Goal: Information Seeking & Learning: Learn about a topic

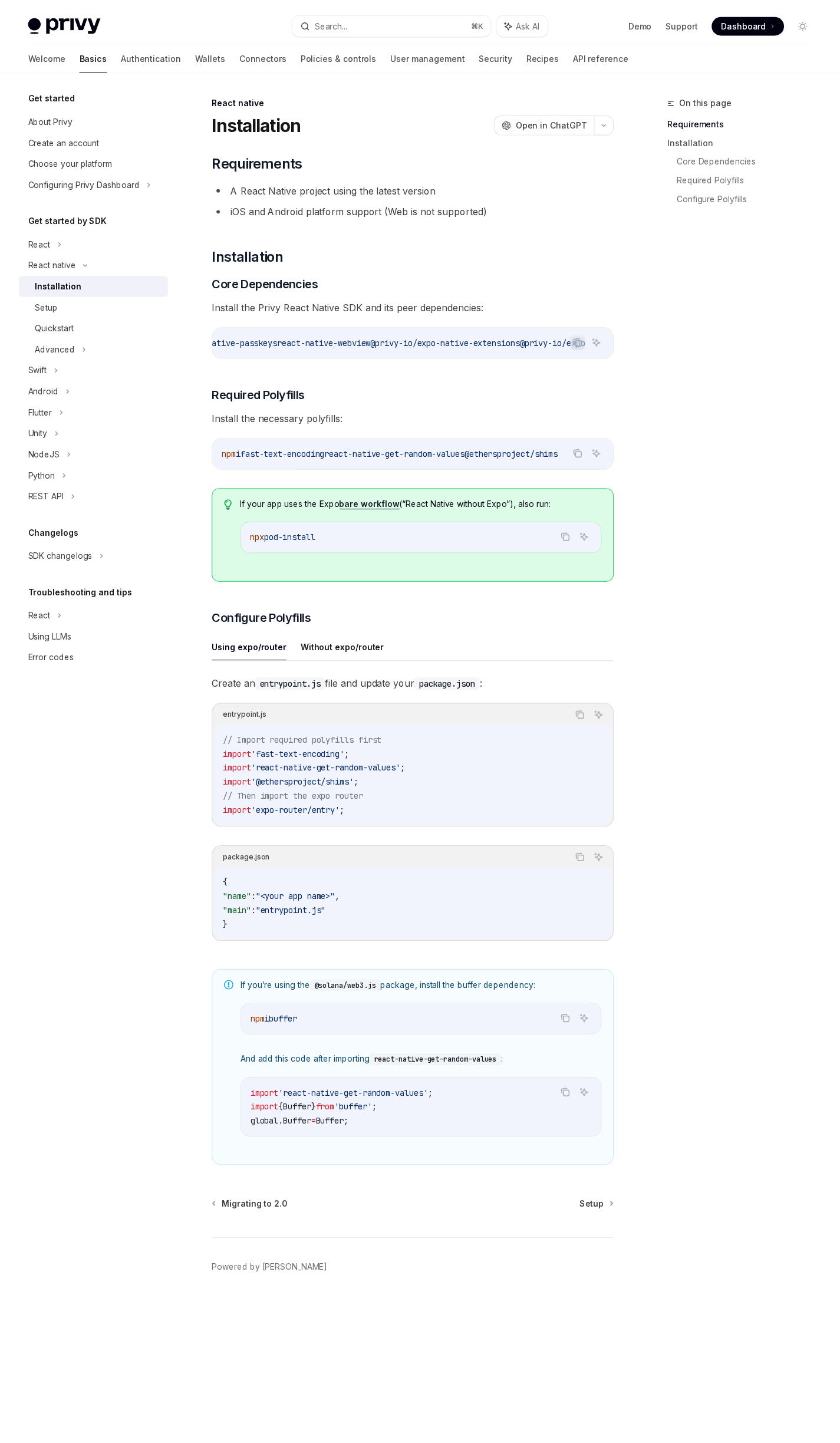
scroll to position [0, 673]
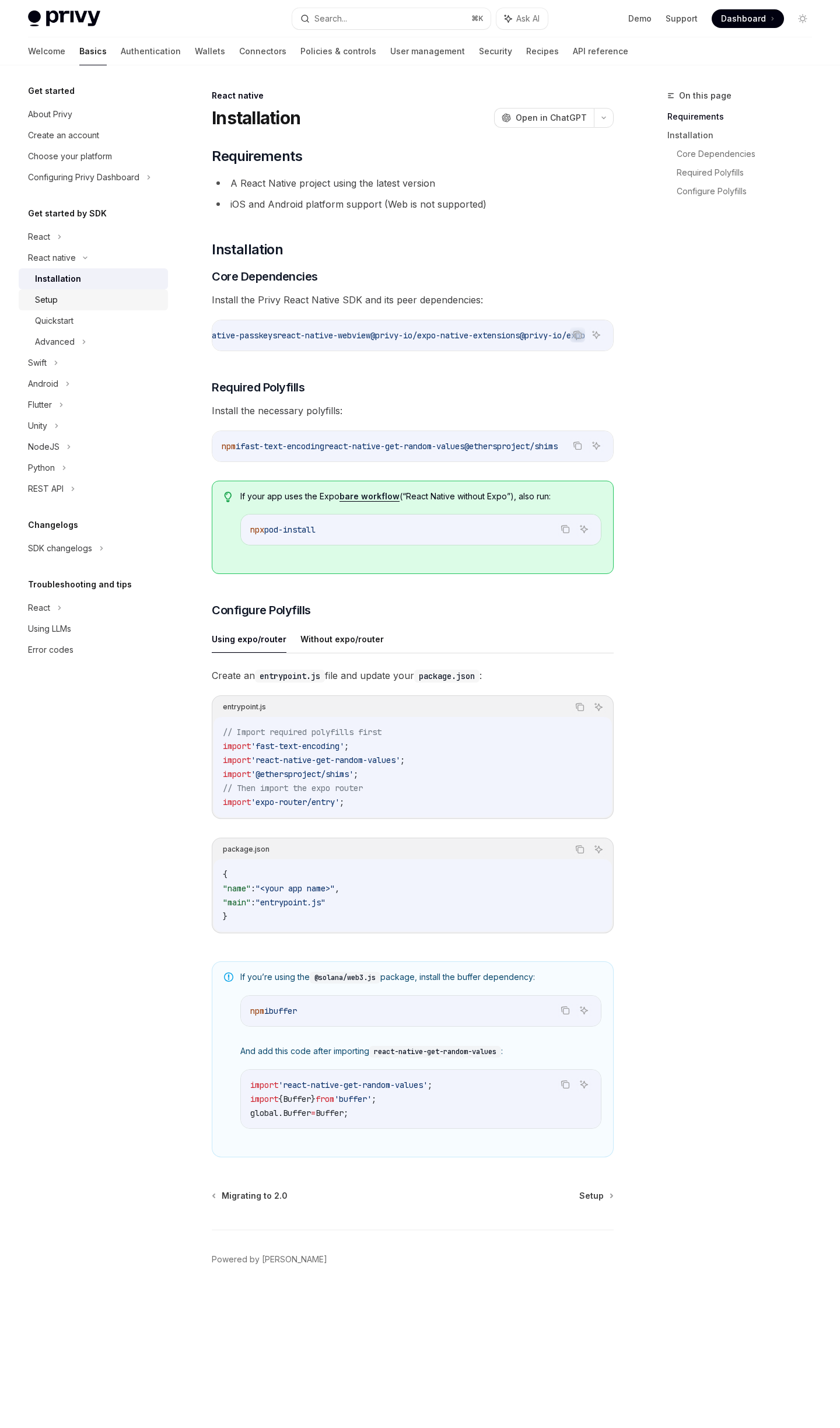
click at [38, 301] on div "Setup" at bounding box center [46, 299] width 23 height 14
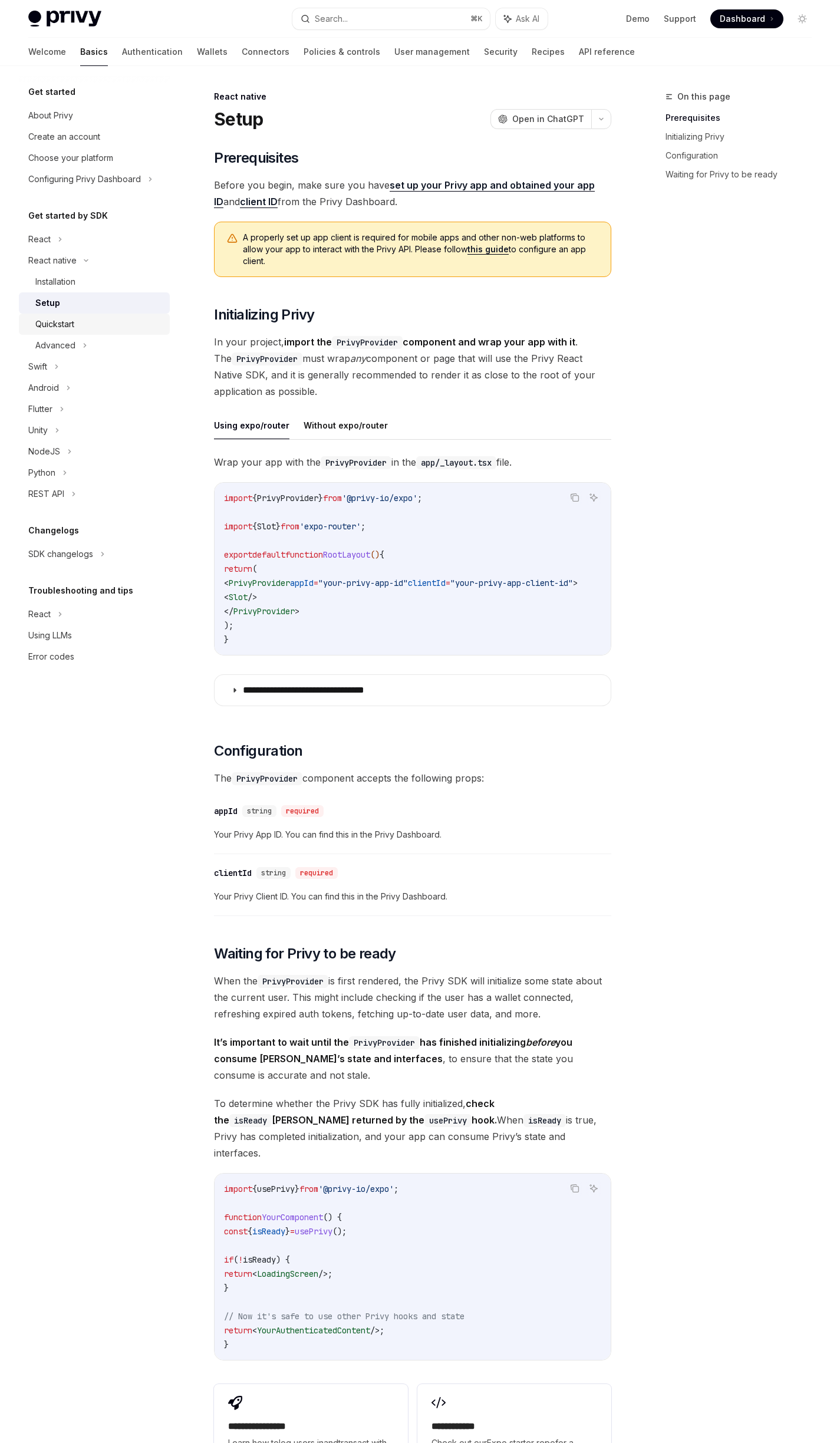
click at [57, 318] on div "Quickstart" at bounding box center [54, 324] width 39 height 14
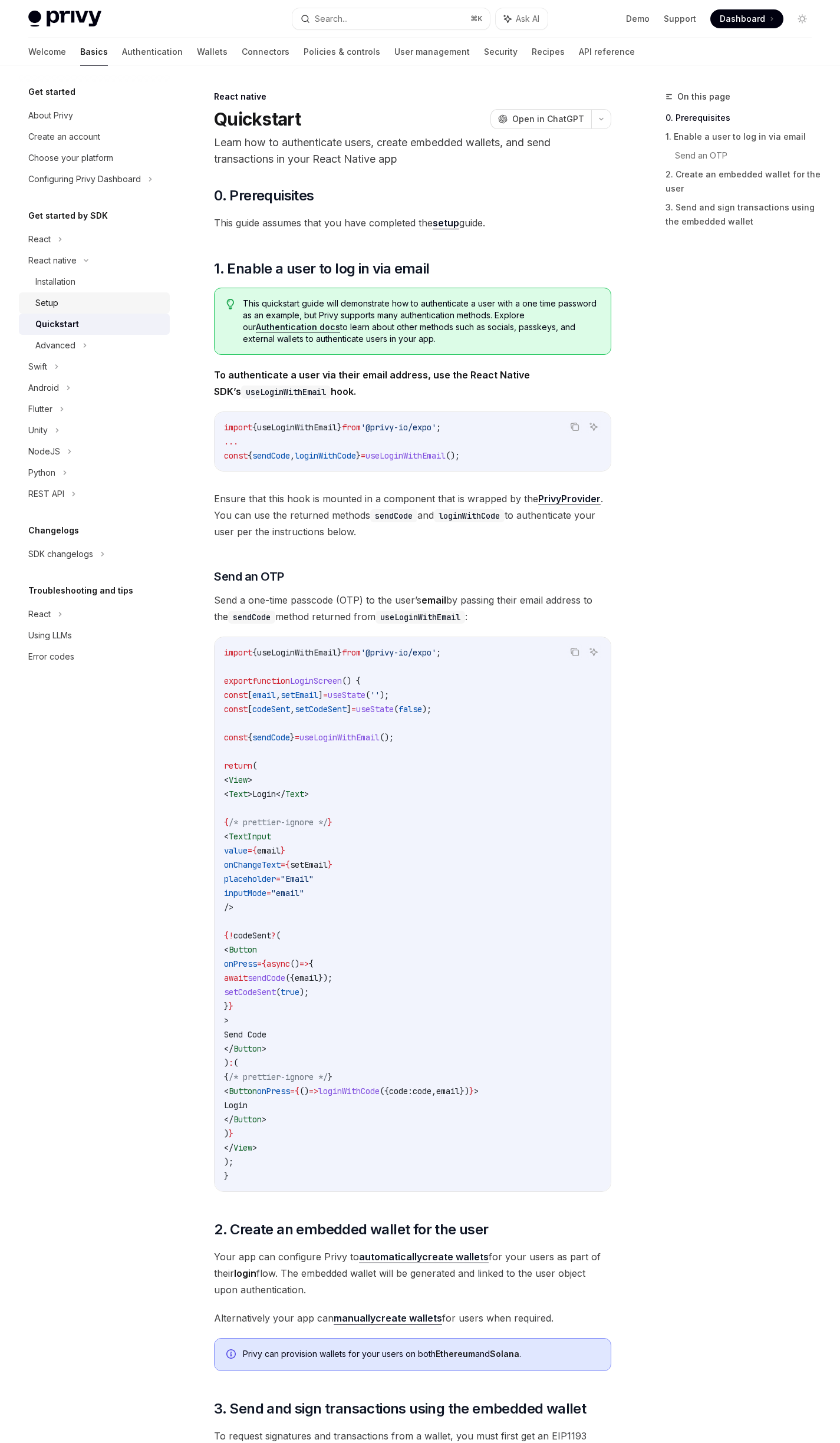
click at [73, 304] on div "Setup" at bounding box center [99, 303] width 127 height 14
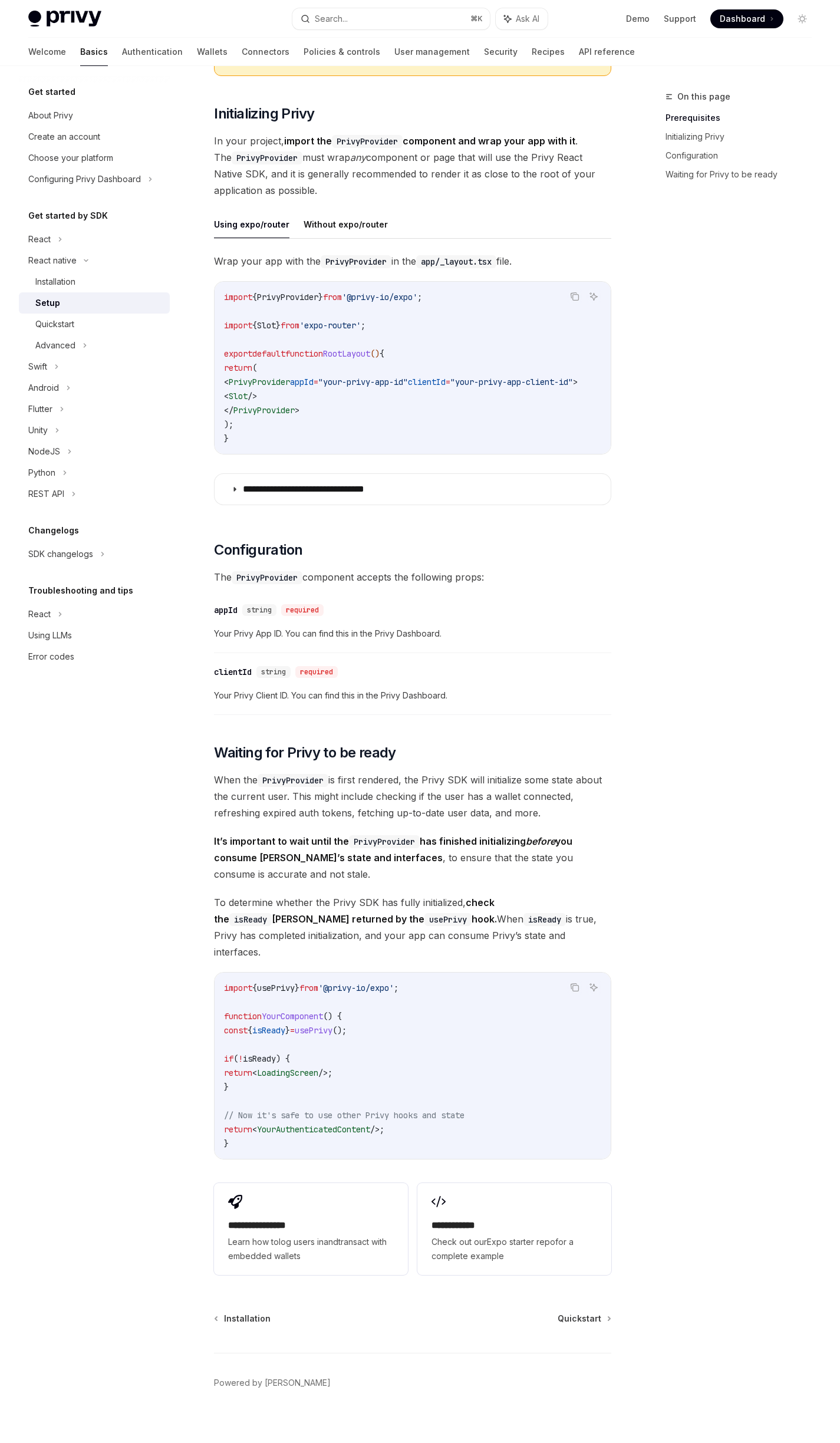
scroll to position [193, 0]
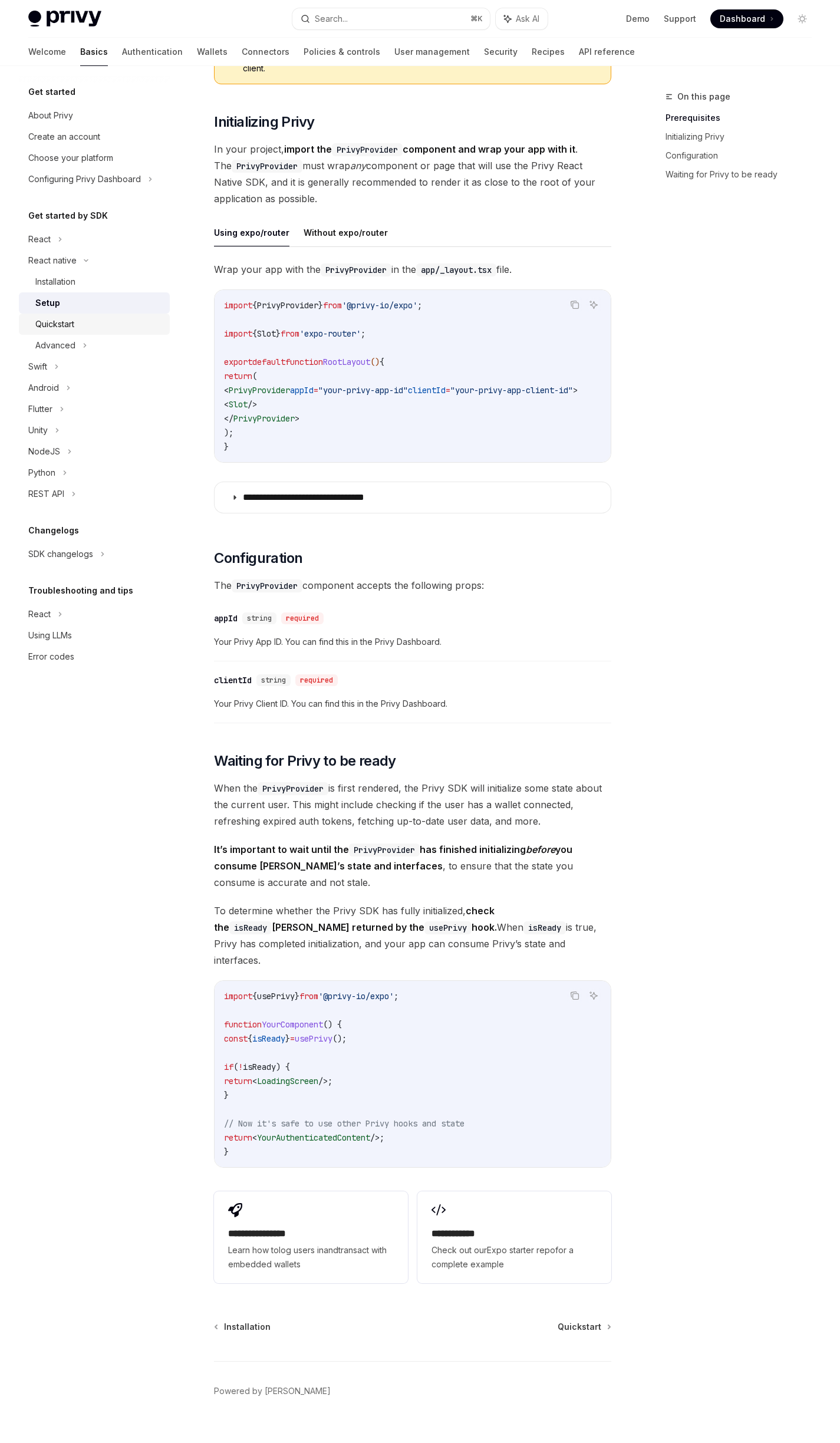
click at [104, 328] on div "Quickstart" at bounding box center [99, 324] width 127 height 14
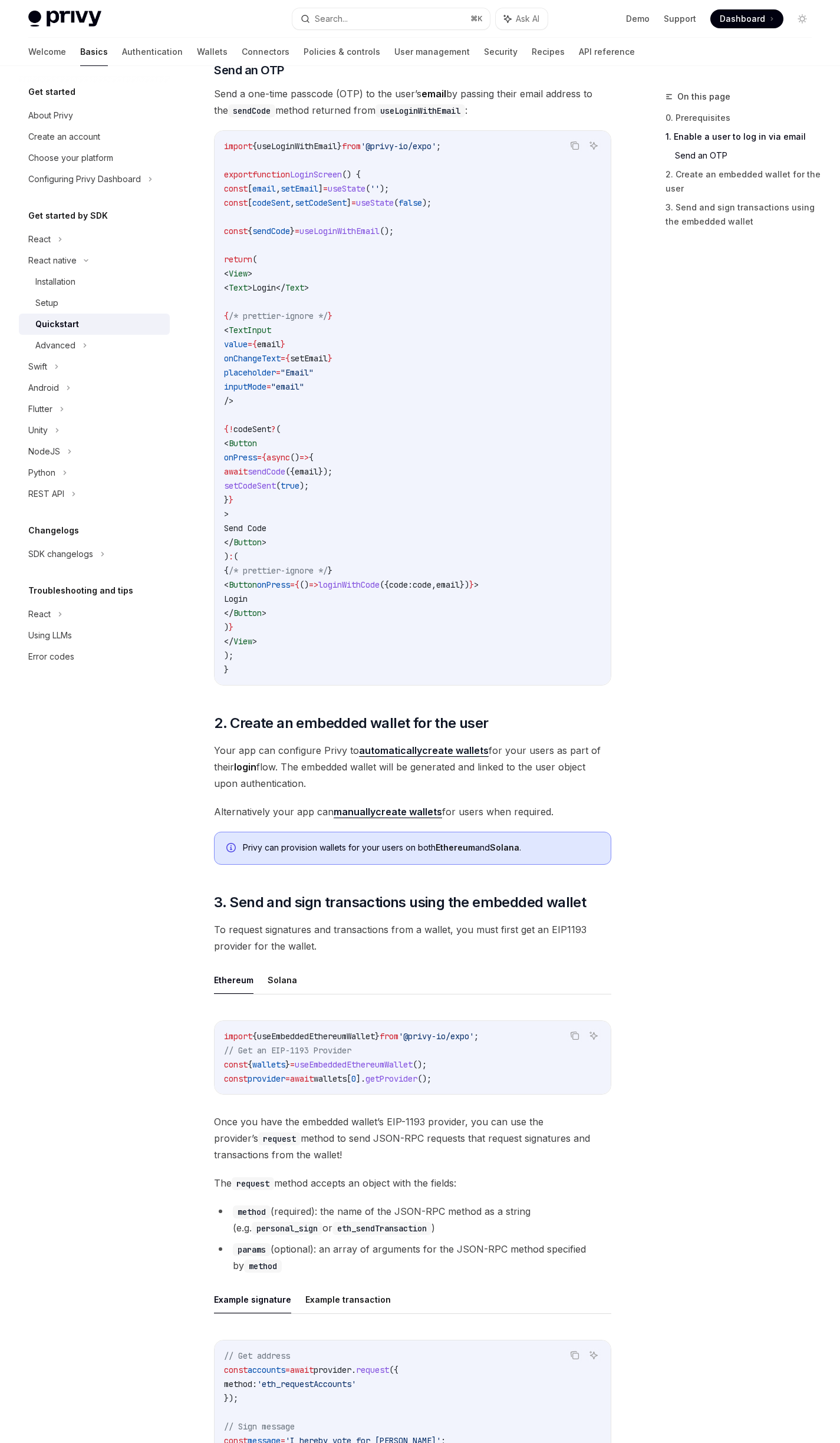
scroll to position [543, 0]
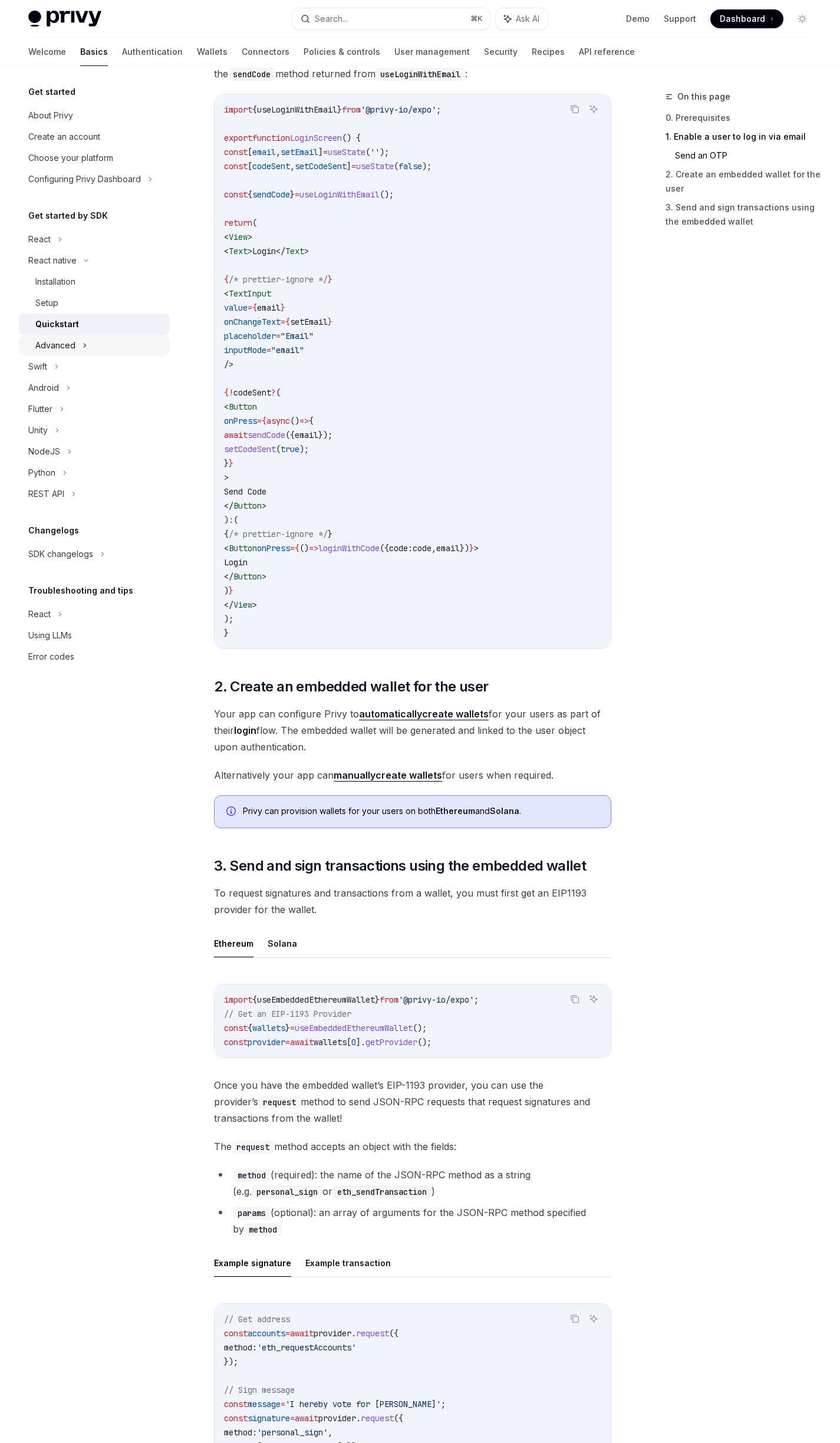
click at [97, 347] on div "Advanced" at bounding box center [94, 345] width 151 height 21
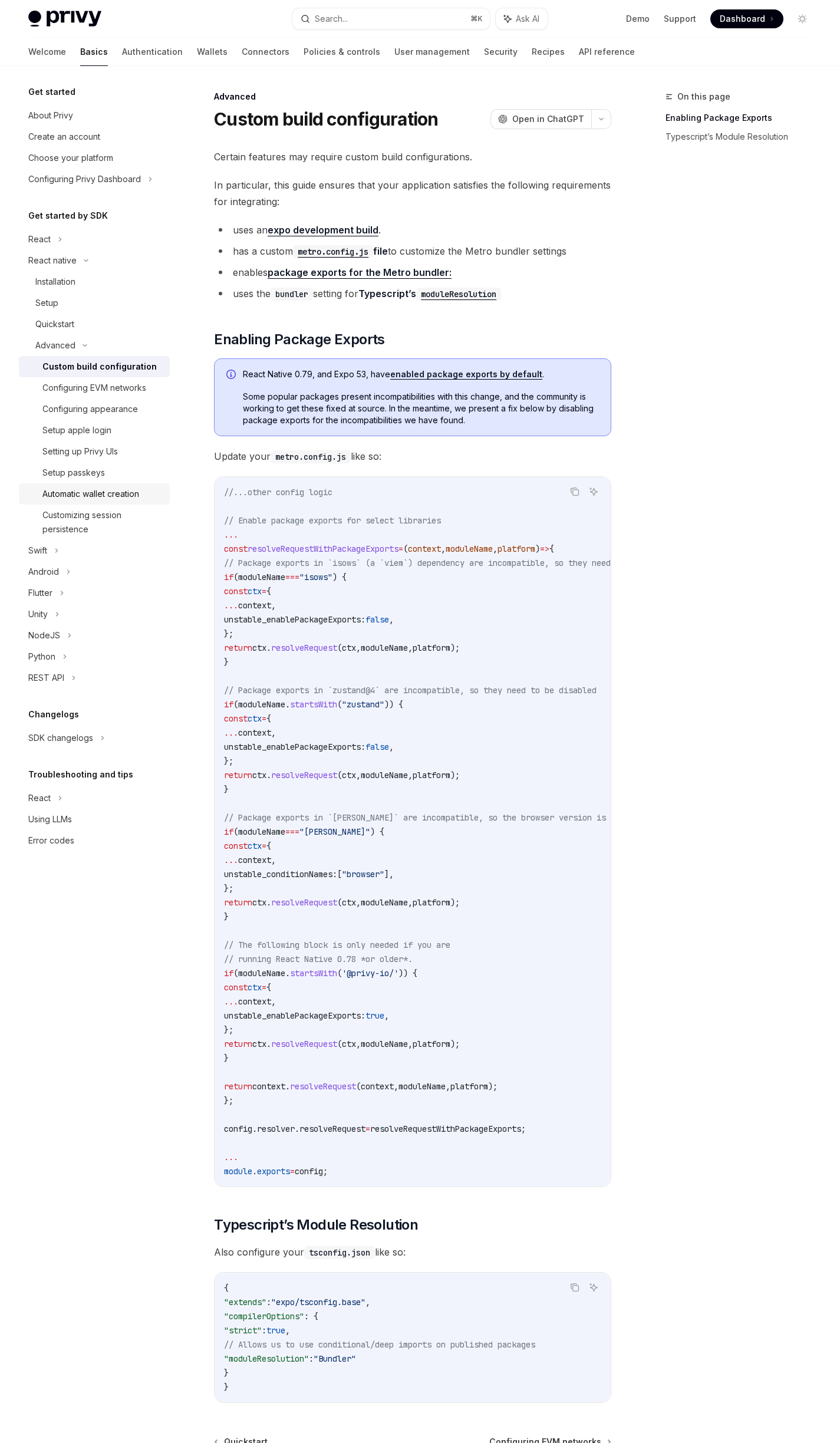
click at [121, 485] on link "Automatic wallet creation" at bounding box center [94, 493] width 151 height 21
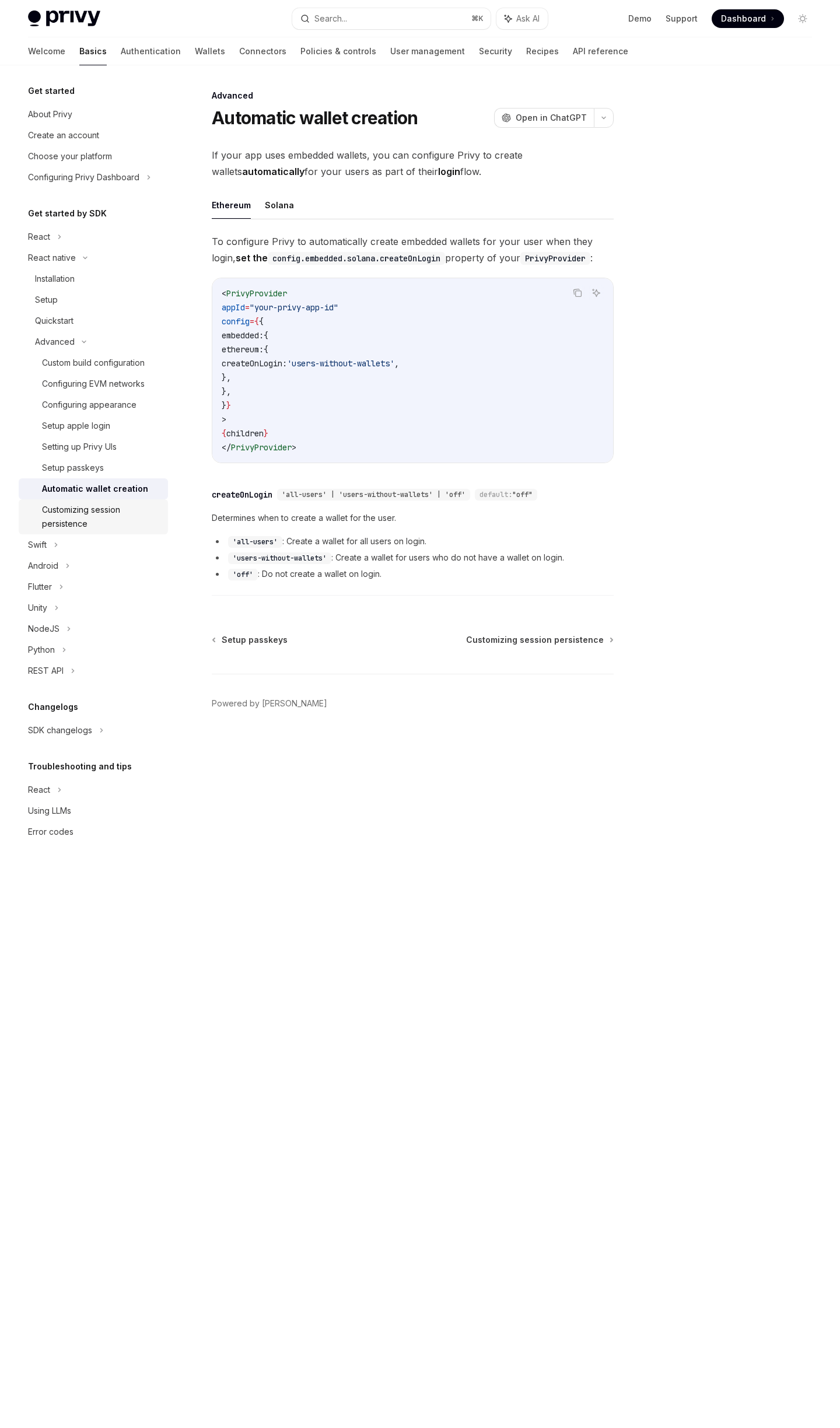
click at [138, 512] on div "Customizing session persistence" at bounding box center [102, 517] width 119 height 28
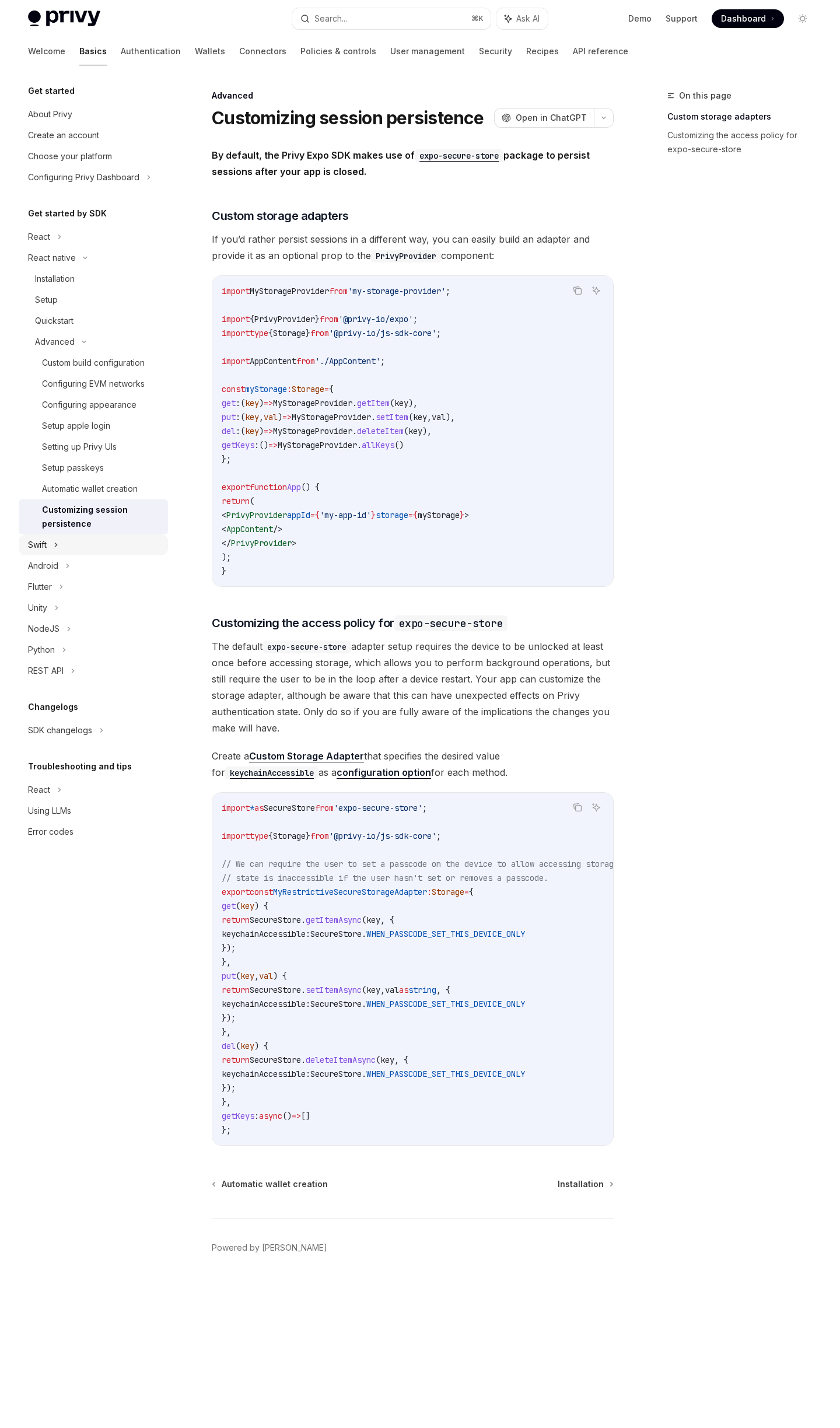
click at [60, 540] on div "Swift" at bounding box center [93, 545] width 149 height 21
type textarea "*"
